Goal: Information Seeking & Learning: Learn about a topic

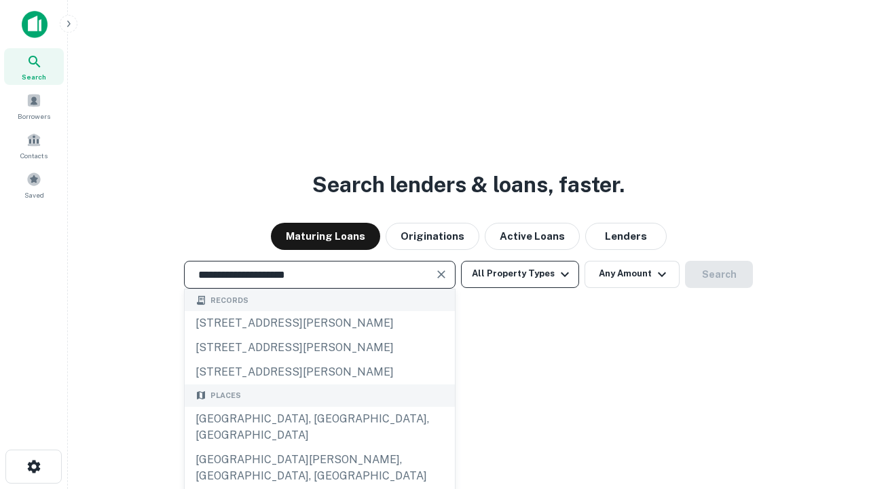
click at [319, 447] on div "[GEOGRAPHIC_DATA], [GEOGRAPHIC_DATA], [GEOGRAPHIC_DATA]" at bounding box center [320, 427] width 270 height 41
click at [520, 274] on button "All Property Types" at bounding box center [520, 274] width 118 height 27
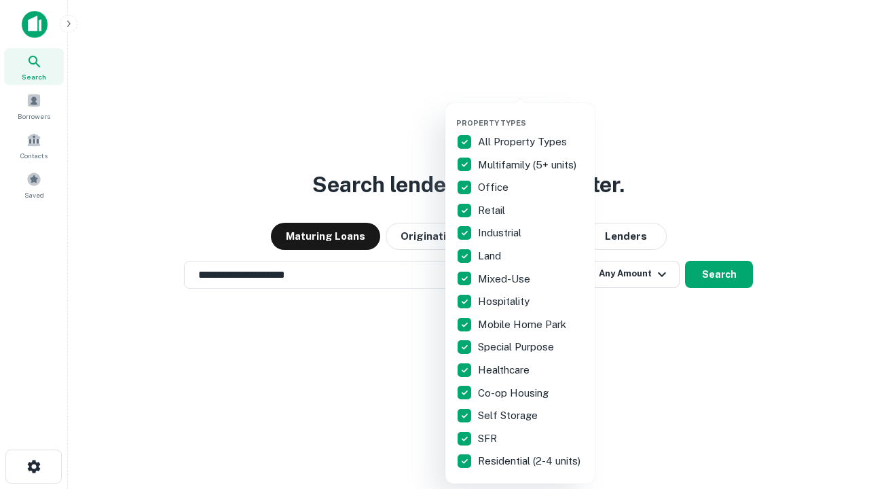
type input "**********"
click at [531, 114] on button "button" at bounding box center [530, 114] width 149 height 1
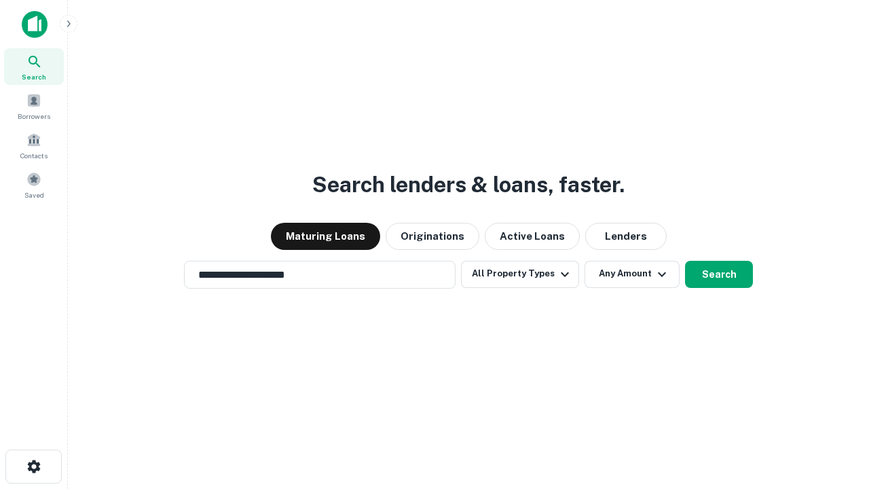
scroll to position [21, 0]
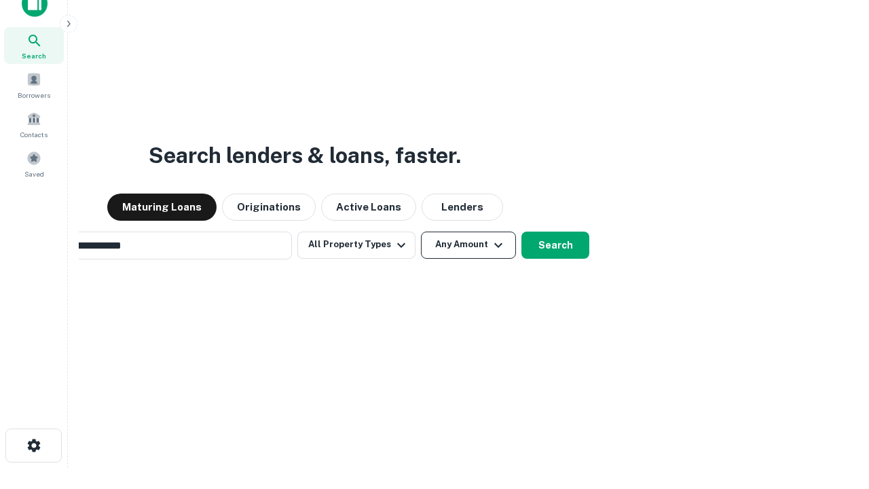
click at [421, 232] on button "Any Amount" at bounding box center [468, 245] width 95 height 27
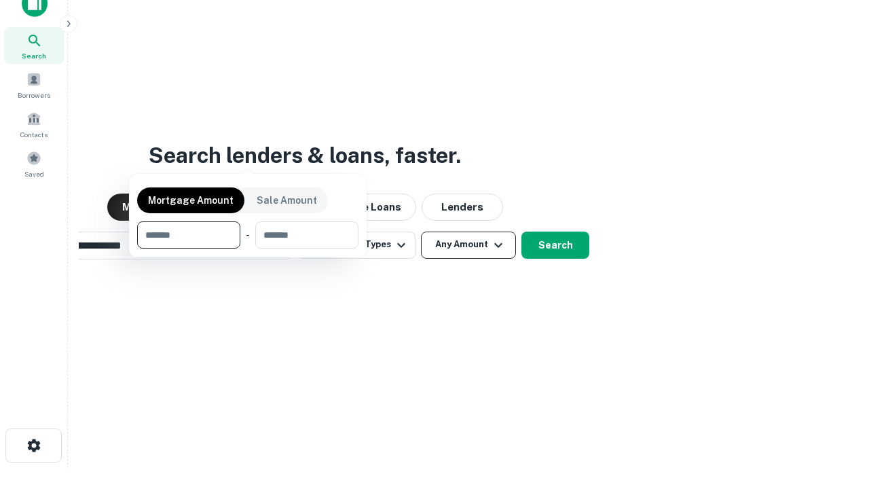
scroll to position [22, 0]
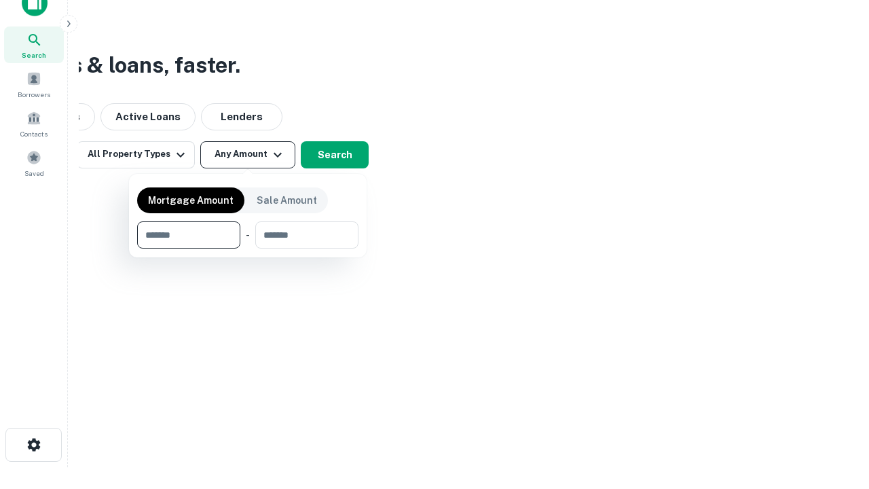
type input "*******"
click at [248, 249] on button "button" at bounding box center [247, 249] width 221 height 1
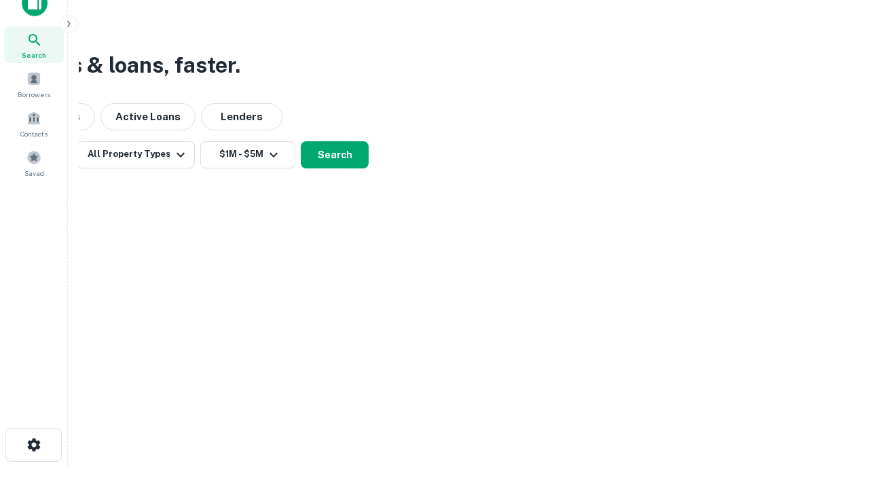
scroll to position [21, 0]
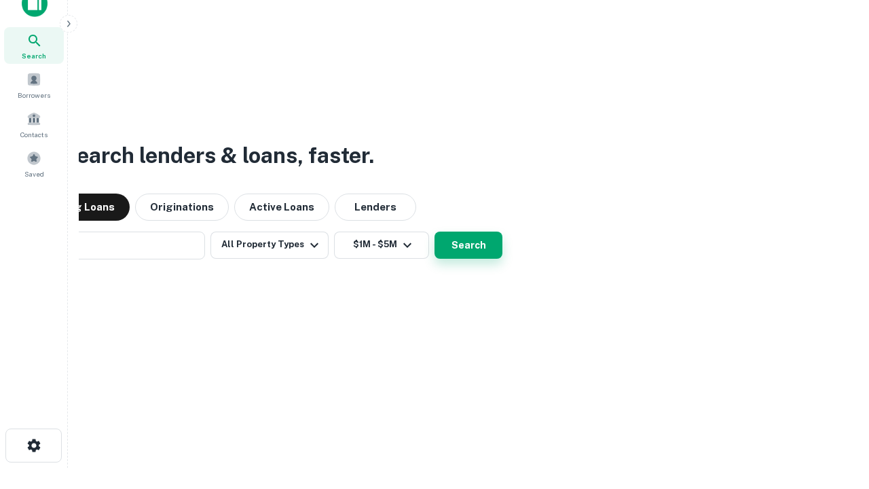
click at [435, 232] on button "Search" at bounding box center [469, 245] width 68 height 27
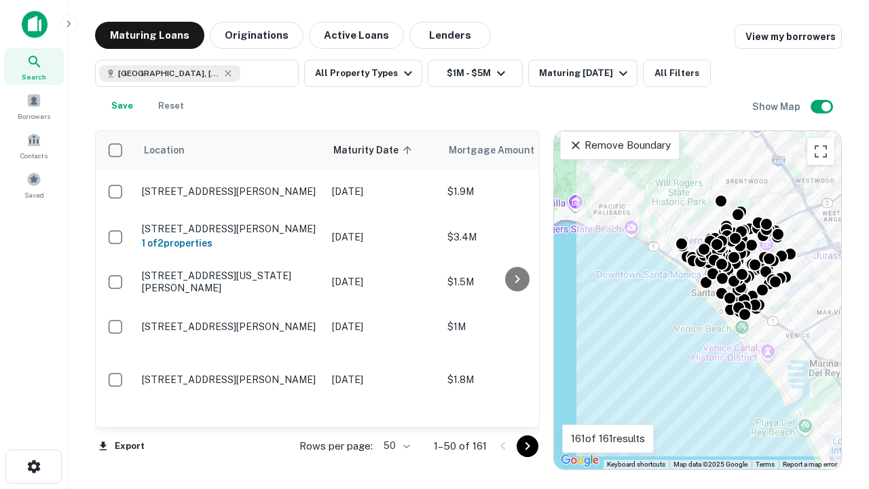
click at [394, 445] on body "Search Borrowers Contacts Saved Maturing Loans Originations Active Loans Lender…" at bounding box center [434, 244] width 869 height 489
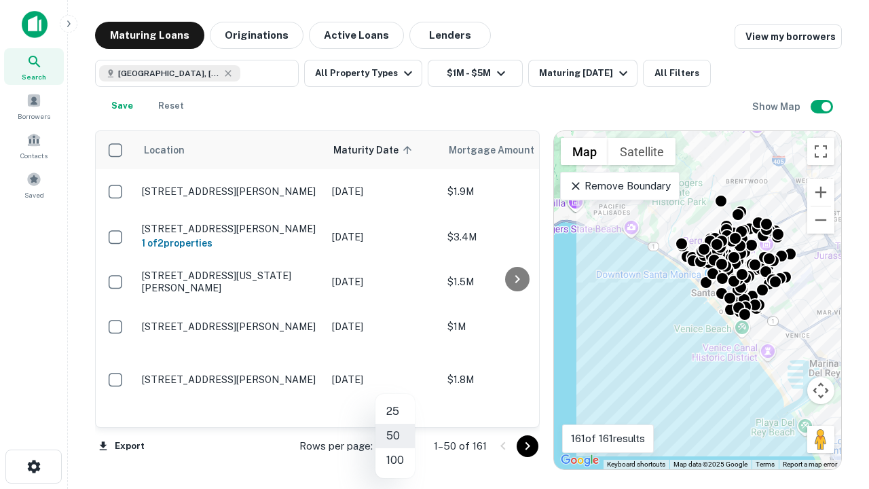
click at [395, 411] on li "25" at bounding box center [394, 411] width 39 height 24
click at [527, 445] on icon "Go to next page" at bounding box center [527, 446] width 16 height 16
